Goal: Check status: Check status

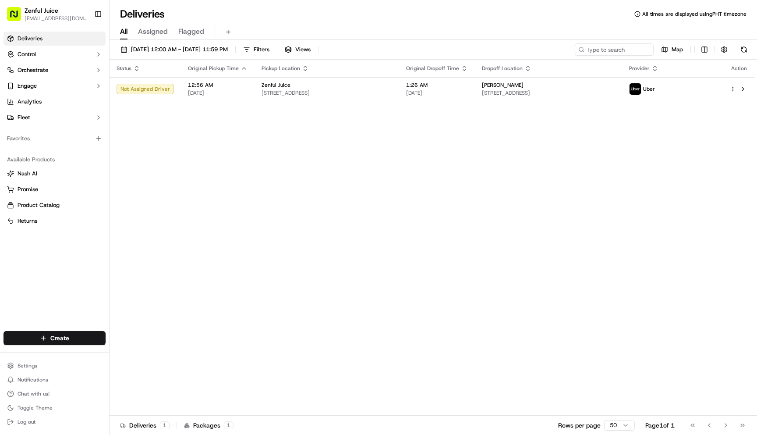
click at [711, 18] on div "Deliveries All times are displayed using PHT timezone" at bounding box center [434, 14] width 648 height 14
click at [729, 50] on button "button" at bounding box center [724, 49] width 12 height 12
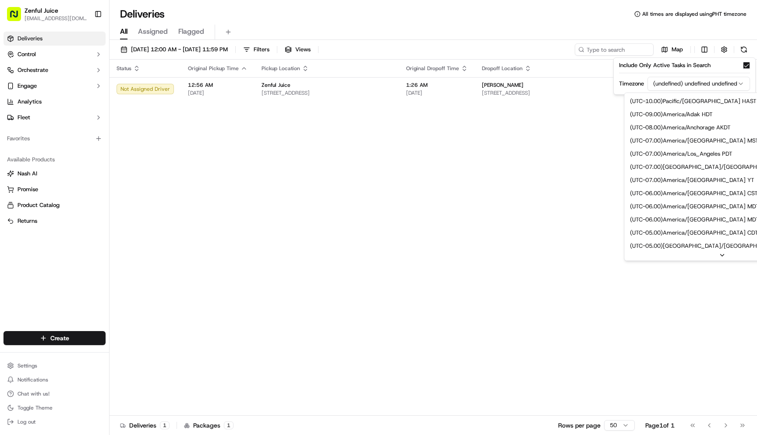
click at [723, 82] on html "Zenful Juice [EMAIL_ADDRESS][DOMAIN_NAME] Toggle Sidebar Deliveries Control Orc…" at bounding box center [378, 217] width 757 height 435
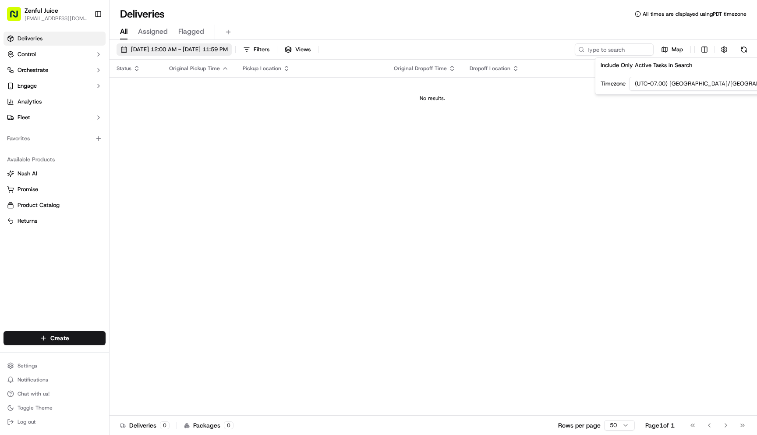
click at [192, 53] on span "[DATE] 12:00 AM - [DATE] 11:59 PM" at bounding box center [179, 50] width 97 height 8
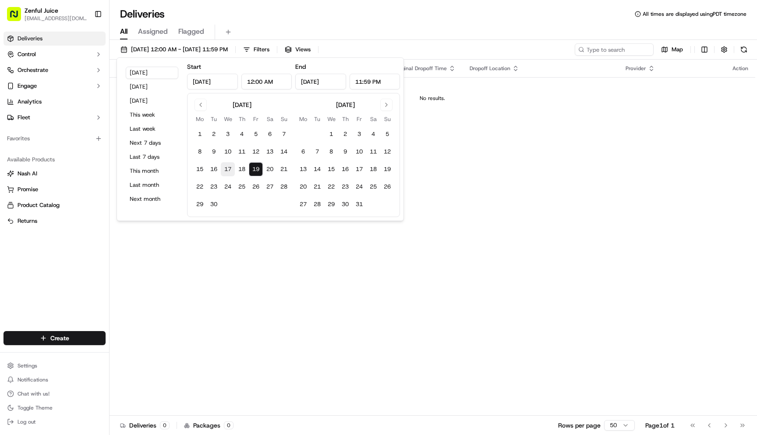
click at [227, 172] on button "17" at bounding box center [228, 169] width 14 height 14
type input "[DATE]"
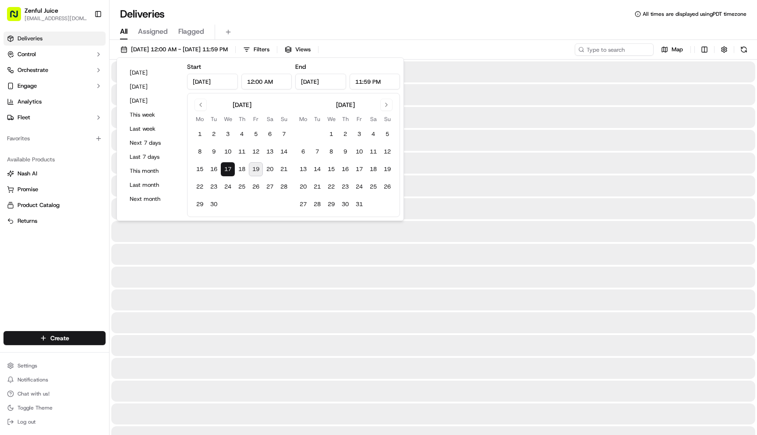
click at [227, 172] on button "17" at bounding box center [228, 169] width 14 height 14
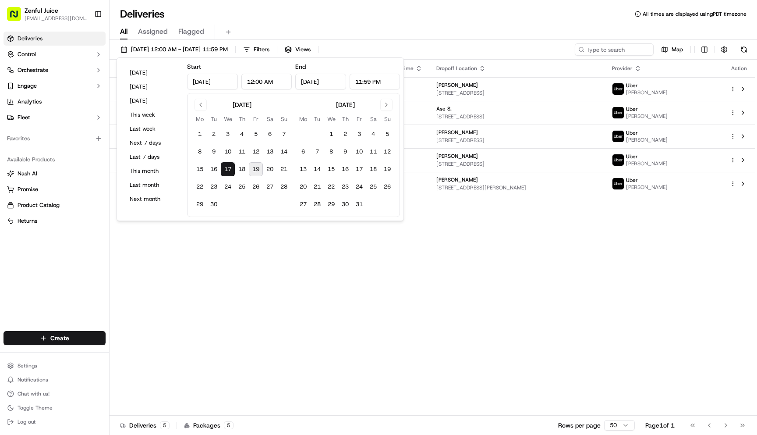
click at [564, 237] on div "Status Original Pickup Time Pickup Location Original Dropoff Time Dropoff Locat…" at bounding box center [433, 238] width 646 height 356
